Goal: Find specific page/section: Find specific page/section

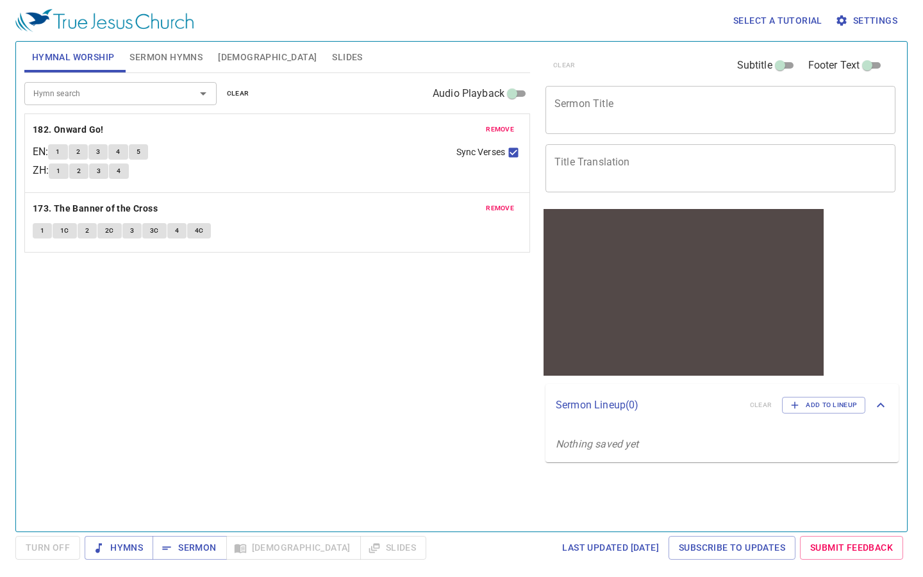
click at [508, 127] on span "remove" at bounding box center [500, 130] width 28 height 12
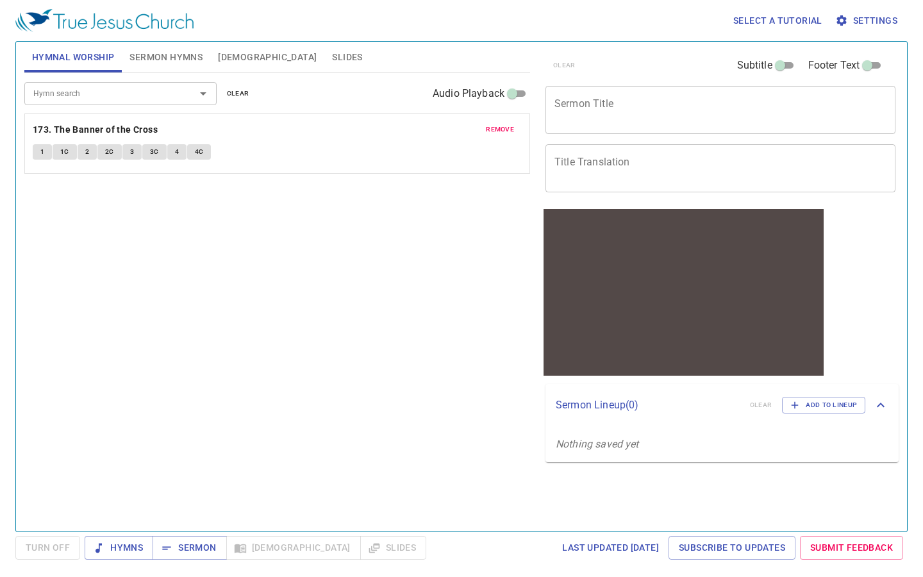
click at [506, 128] on span "remove" at bounding box center [500, 130] width 28 height 12
click at [204, 94] on icon "Open" at bounding box center [203, 93] width 6 height 3
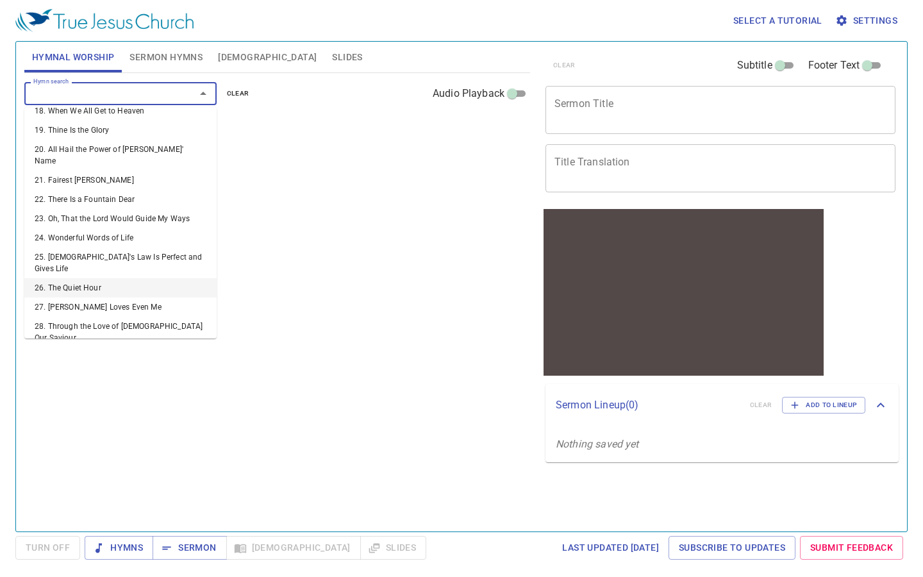
scroll to position [389, 0]
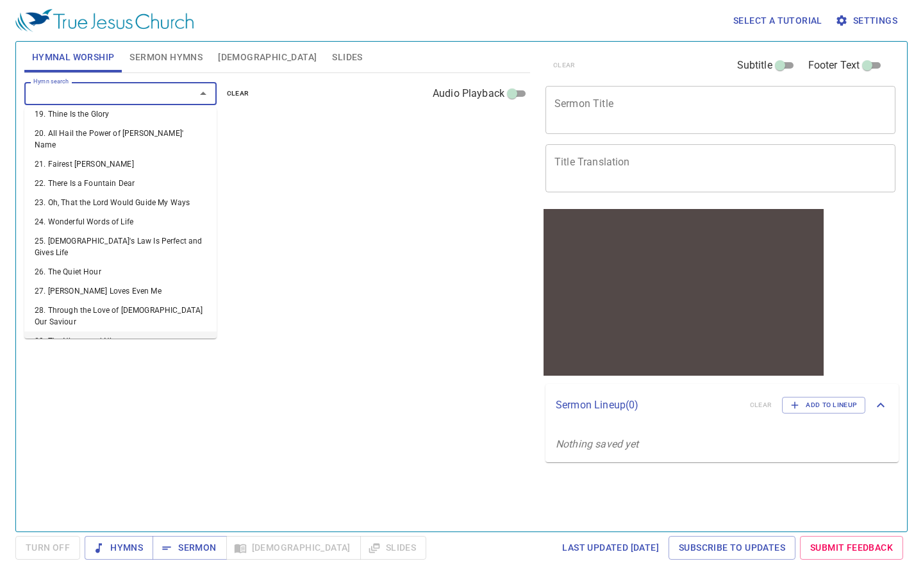
click at [93, 332] on li "29. The Ninety and Nine" at bounding box center [120, 341] width 192 height 19
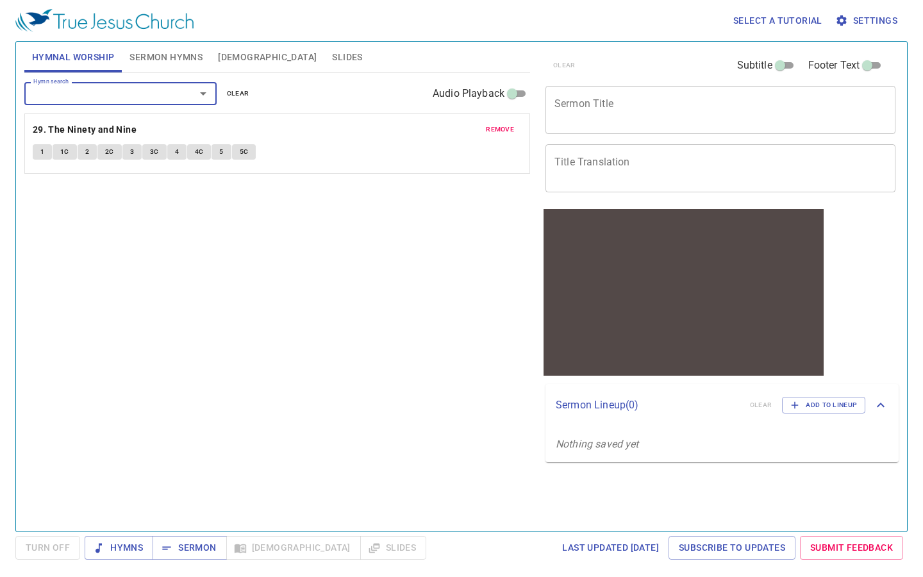
click at [43, 150] on span "1" at bounding box center [42, 152] width 4 height 12
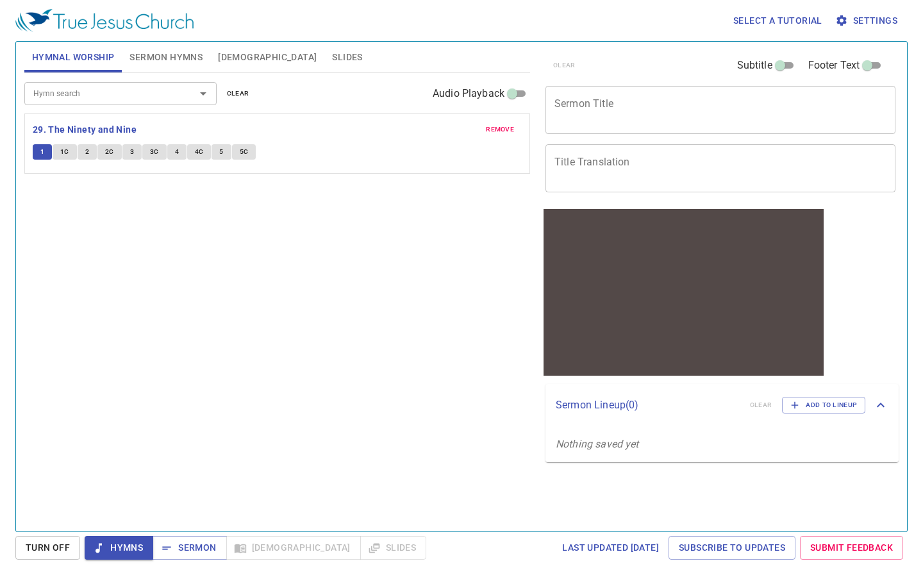
click at [63, 149] on span "1C" at bounding box center [64, 152] width 9 height 12
click at [88, 151] on button "2" at bounding box center [87, 151] width 19 height 15
click at [110, 150] on span "2C" at bounding box center [109, 152] width 9 height 12
click at [133, 152] on button "3" at bounding box center [131, 151] width 19 height 15
click at [150, 149] on span "3C" at bounding box center [154, 152] width 9 height 12
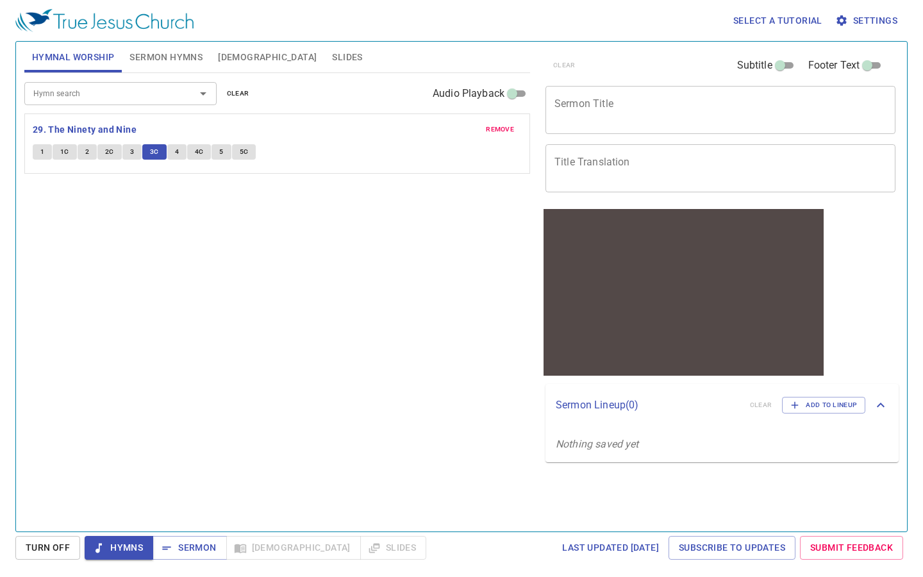
click at [178, 149] on button "4" at bounding box center [176, 151] width 19 height 15
click at [201, 147] on span "4C" at bounding box center [199, 152] width 9 height 12
click at [219, 152] on span "5" at bounding box center [221, 152] width 4 height 12
click at [246, 151] on span "5C" at bounding box center [244, 152] width 9 height 12
click at [500, 127] on span "remove" at bounding box center [500, 130] width 28 height 12
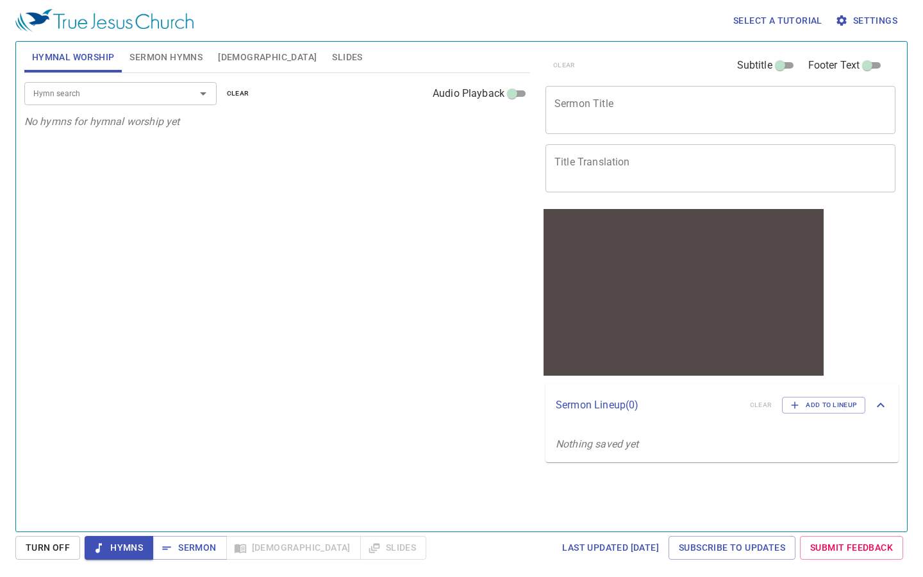
click at [203, 95] on icon "Open" at bounding box center [203, 93] width 6 height 3
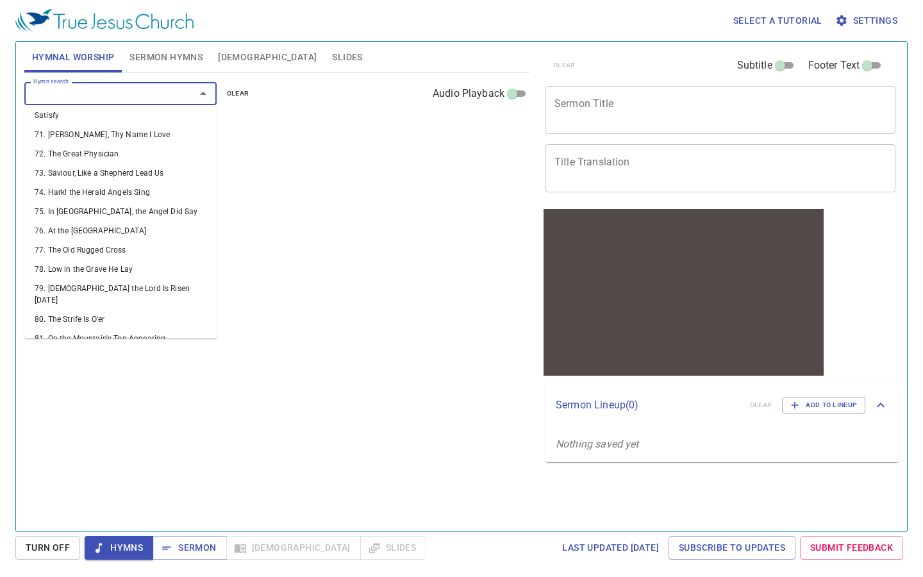
scroll to position [1403, 0]
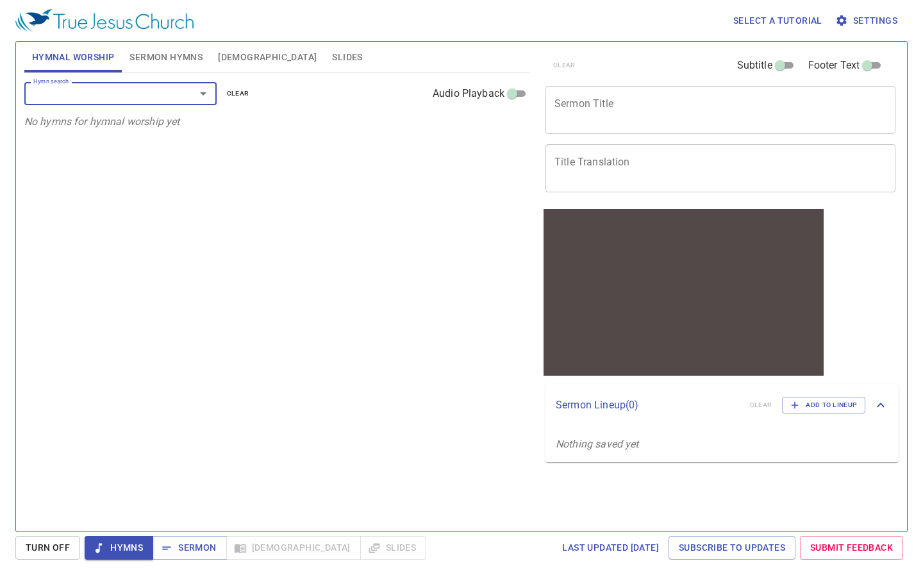
click at [208, 94] on icon "Open" at bounding box center [203, 93] width 15 height 15
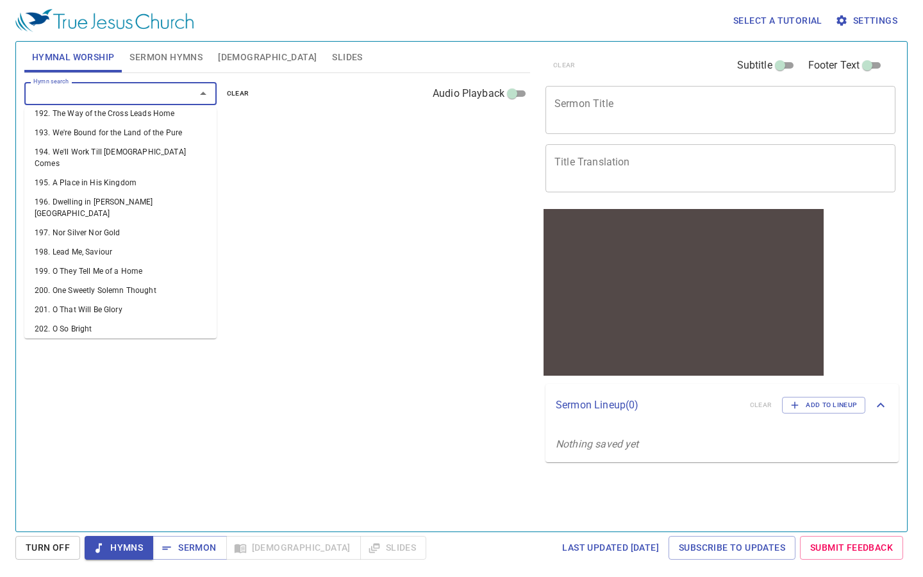
scroll to position [3882, 0]
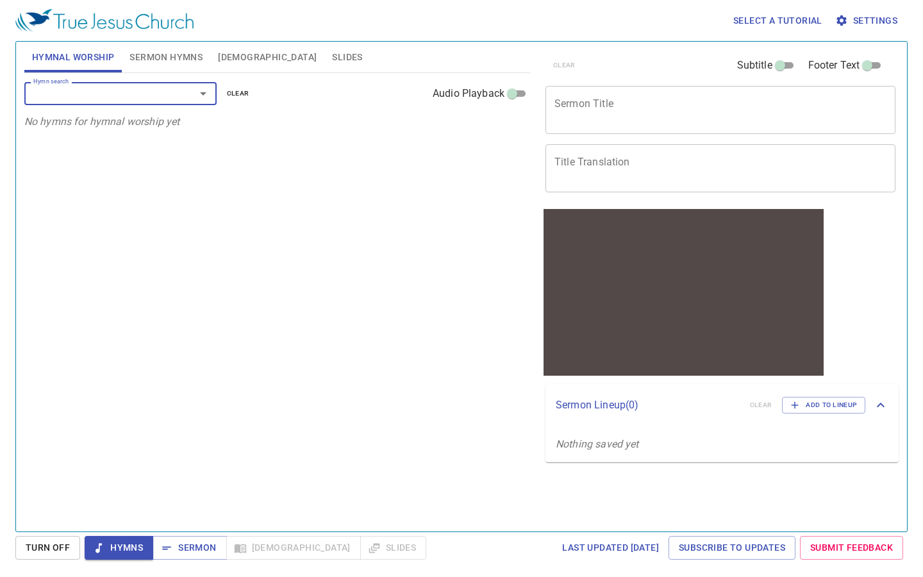
click at [205, 89] on icon "Open" at bounding box center [203, 93] width 15 height 15
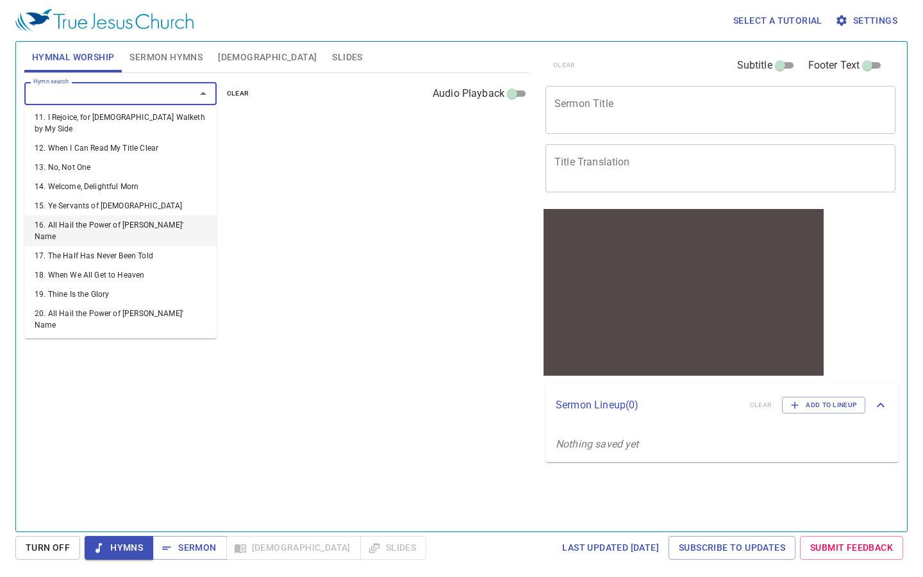
scroll to position [210, 0]
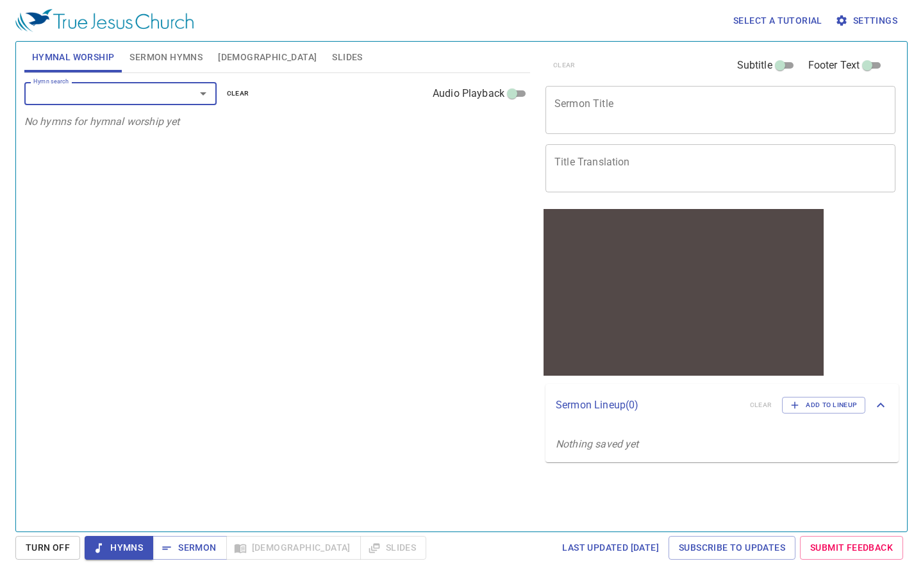
click at [211, 92] on button "Open" at bounding box center [203, 94] width 18 height 18
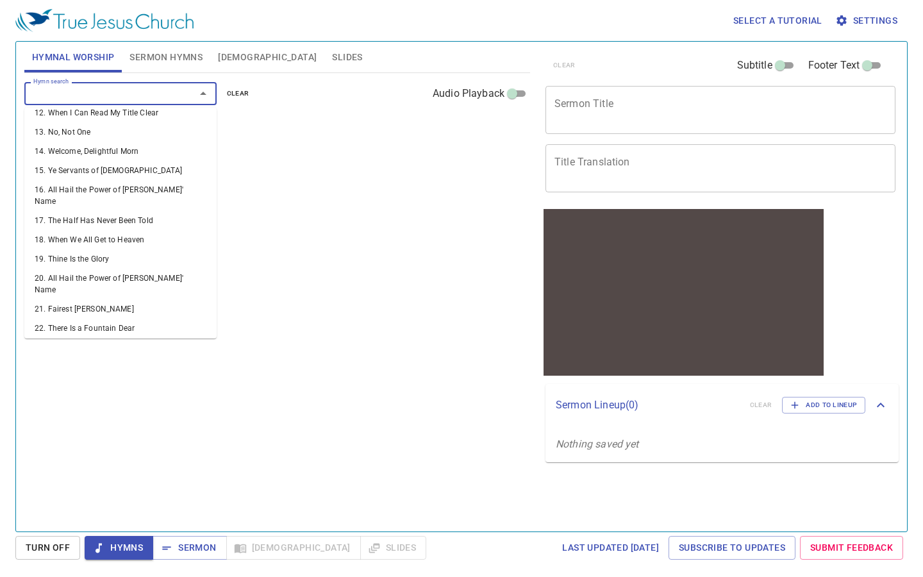
scroll to position [249, 0]
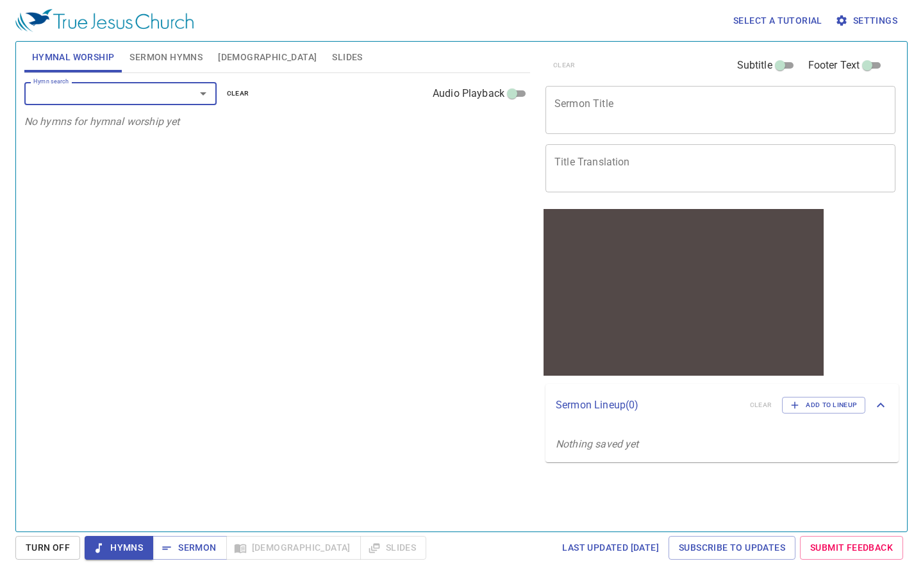
click at [207, 92] on icon "Open" at bounding box center [203, 93] width 15 height 15
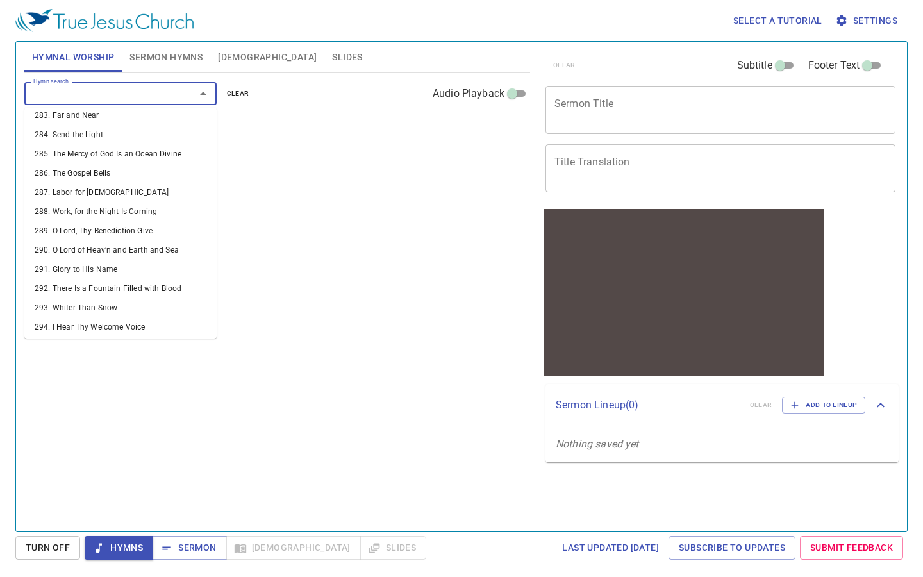
scroll to position [5720, 0]
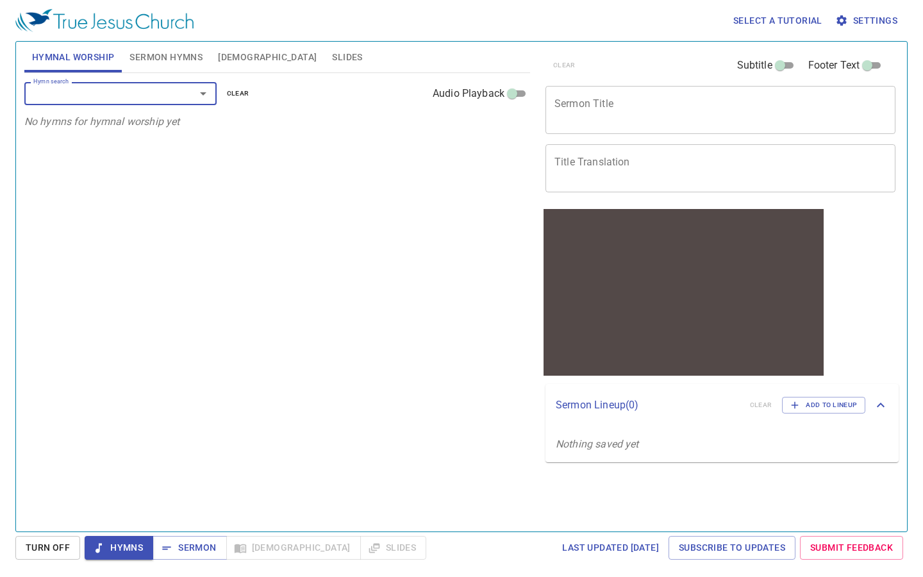
click at [202, 91] on icon "Open" at bounding box center [203, 93] width 15 height 15
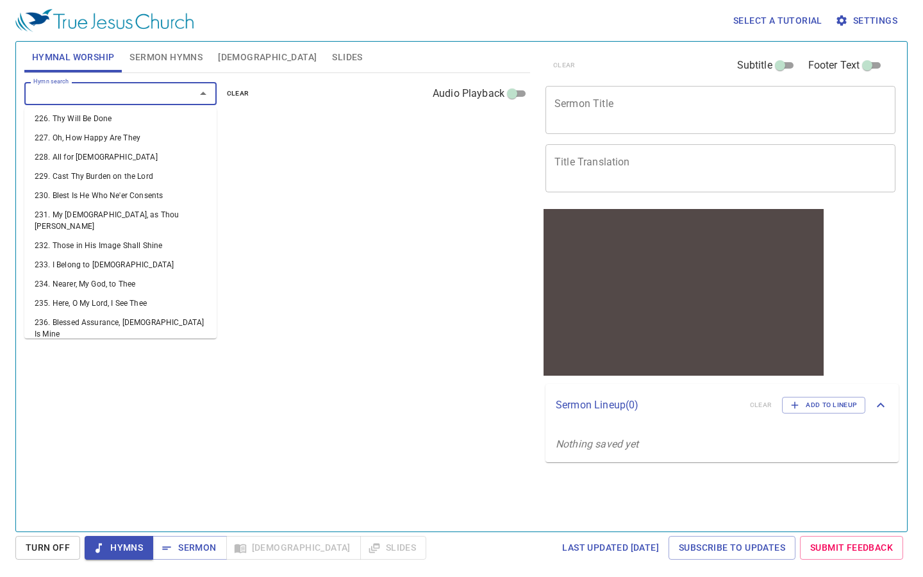
scroll to position [4564, 0]
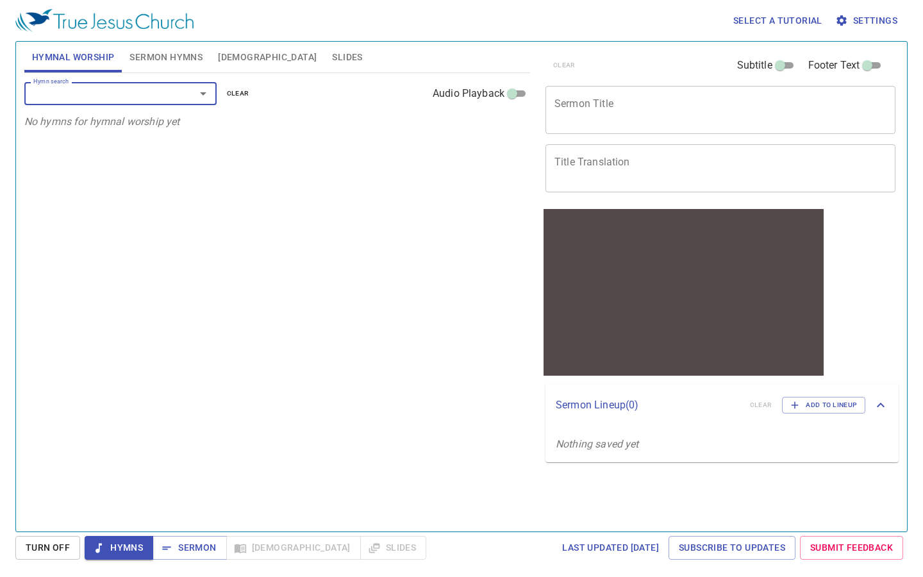
click at [207, 92] on icon "Open" at bounding box center [203, 93] width 15 height 15
click at [205, 97] on icon "Open" at bounding box center [203, 93] width 15 height 15
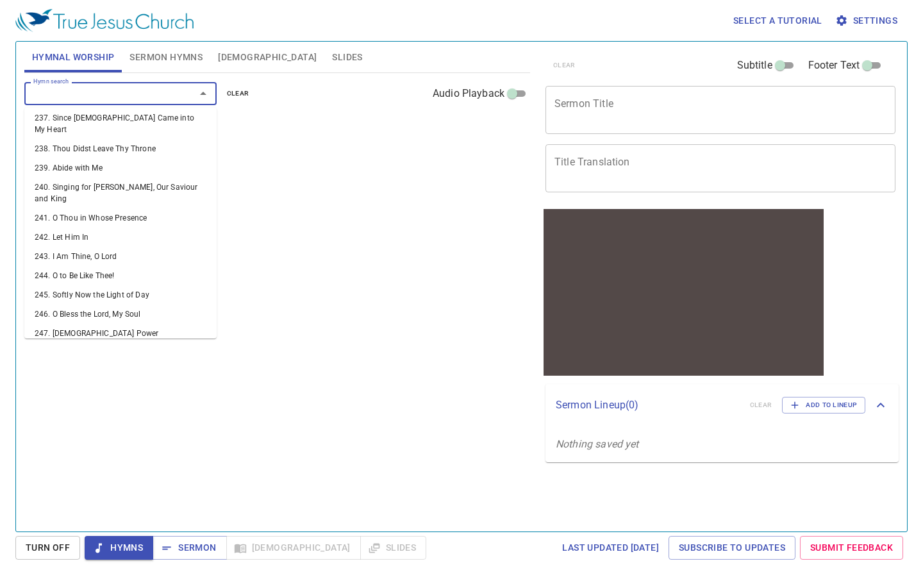
scroll to position [4796, 0]
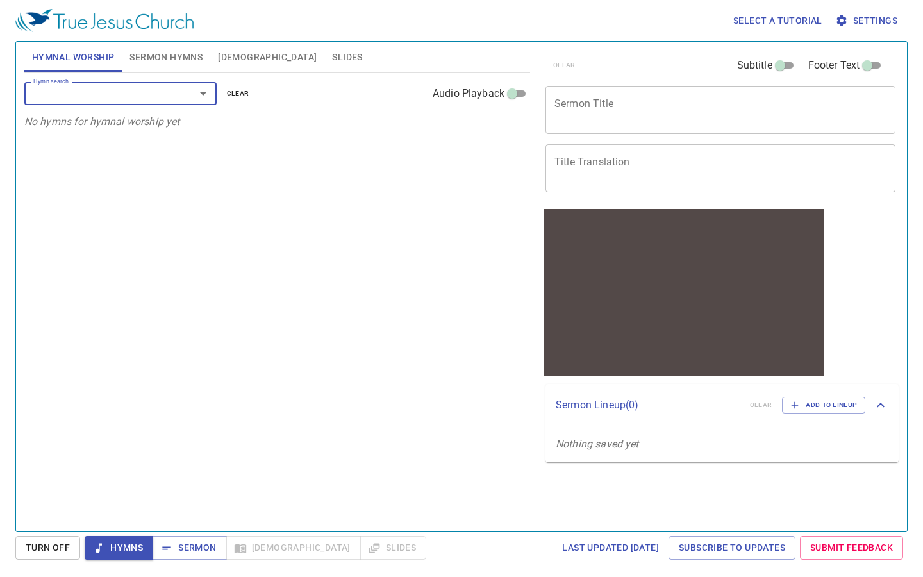
click at [209, 91] on icon "Open" at bounding box center [203, 93] width 15 height 15
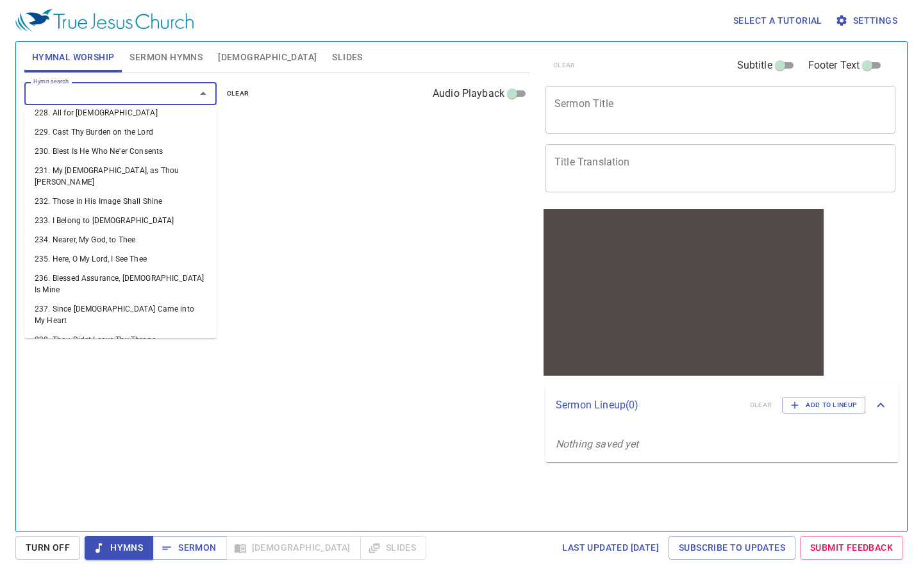
scroll to position [4605, 0]
